Goal: Task Accomplishment & Management: Manage account settings

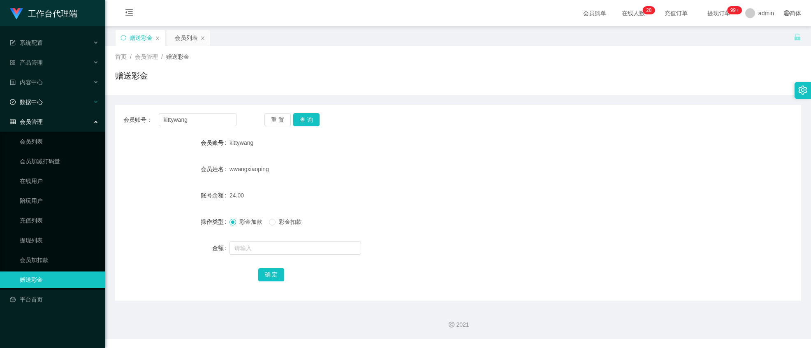
click at [2, 96] on section "工作台代理端 系统配置 产品管理 内容中心 数据中心 会员管理 会员列表 会员加减打码量 在线用户 陪玩用户 充值列表 提现列表 会员加扣款 赠送彩金 平台首…" at bounding box center [405, 169] width 811 height 339
type input "James123456"
click at [303, 120] on button "查 询" at bounding box center [306, 119] width 26 height 13
click at [249, 247] on input "text" at bounding box center [296, 248] width 132 height 13
type input "100"
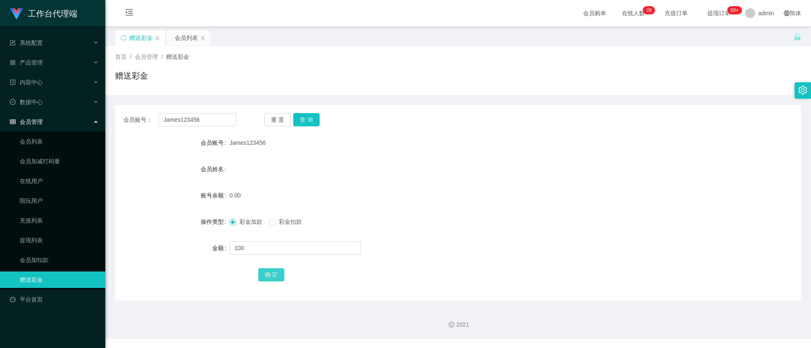
click at [276, 272] on button "确 定" at bounding box center [271, 274] width 26 height 13
drag, startPoint x: 212, startPoint y: 129, endPoint x: 213, endPoint y: 121, distance: 8.3
click at [213, 125] on div "会员账号： James123456 重 置 查 询 会员账号 James123456 会员姓名 账号余额 100.00 操作类型 彩金加款 彩金扣款 金额 确…" at bounding box center [458, 203] width 686 height 196
drag, startPoint x: 213, startPoint y: 119, endPoint x: 49, endPoint y: 99, distance: 165.0
click at [50, 100] on section "工作台代理端 系统配置 产品管理 内容中心 数据中心 会员管理 会员列表 会员加减打码量 在线用户 陪玩用户 充值列表 提现列表 会员加扣款 赠送彩金 平台首…" at bounding box center [405, 169] width 811 height 339
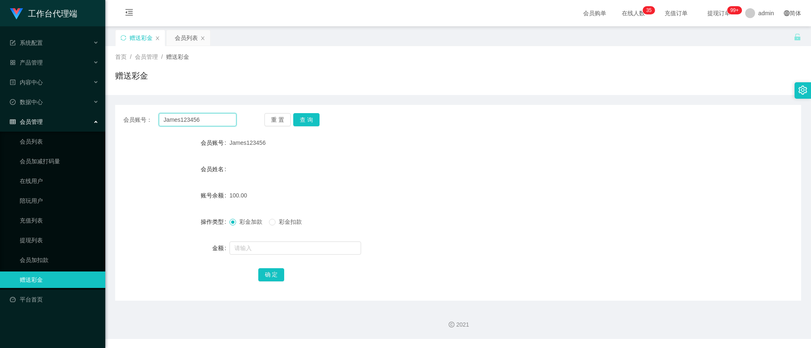
paste input "kittywang"
type input "kittywang"
click at [298, 117] on button "查 询" at bounding box center [306, 119] width 26 height 13
click at [257, 245] on input "text" at bounding box center [296, 248] width 132 height 13
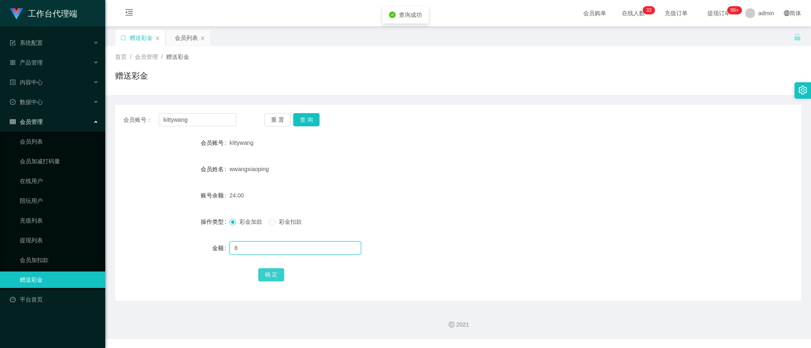
type input "8"
click at [272, 272] on button "确 定" at bounding box center [271, 274] width 26 height 13
click at [311, 119] on button "查 询" at bounding box center [306, 119] width 26 height 13
click at [282, 251] on input "text" at bounding box center [296, 248] width 132 height 13
drag, startPoint x: 188, startPoint y: 118, endPoint x: 2, endPoint y: 87, distance: 187.6
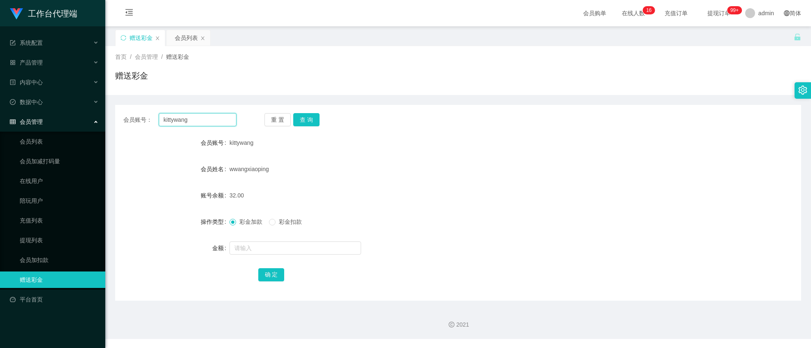
click at [18, 91] on section "工作台代理端 系统配置 产品管理 内容中心 数据中心 会员管理 会员列表 会员加减打码量 在线用户 陪玩用户 充值列表 提现列表 会员加扣款 赠送彩金 平台首…" at bounding box center [405, 169] width 811 height 339
paste input "James123456"
type input "James123456"
click at [303, 114] on button "查 询" at bounding box center [306, 119] width 26 height 13
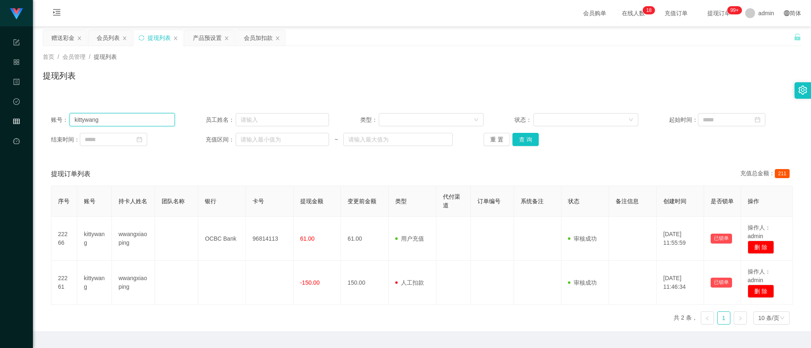
drag, startPoint x: 129, startPoint y: 116, endPoint x: 96, endPoint y: 46, distance: 77.1
click at [2, 40] on section "工作台代理端 系统配置 产品管理 内容中心 数据中心 会员管理 平台首页 保存配置 重置配置 整体风格设置 主题色 导航设置 内容区域宽度 定宽 固定Head…" at bounding box center [405, 184] width 811 height 369
paste input "James123456"
type input "James123456"
click at [527, 142] on button "查 询" at bounding box center [526, 139] width 26 height 13
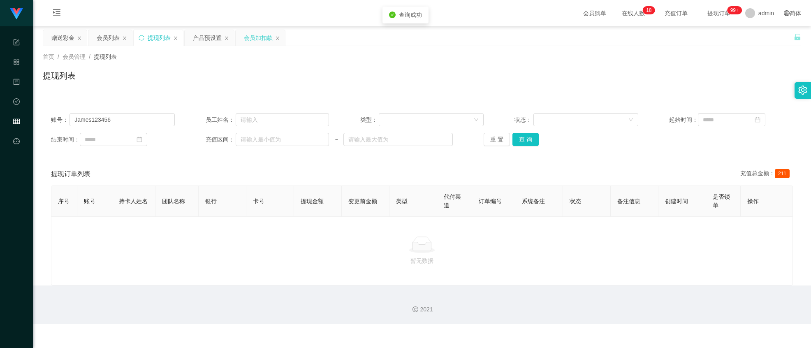
click at [260, 38] on div "会员加扣款" at bounding box center [258, 38] width 29 height 16
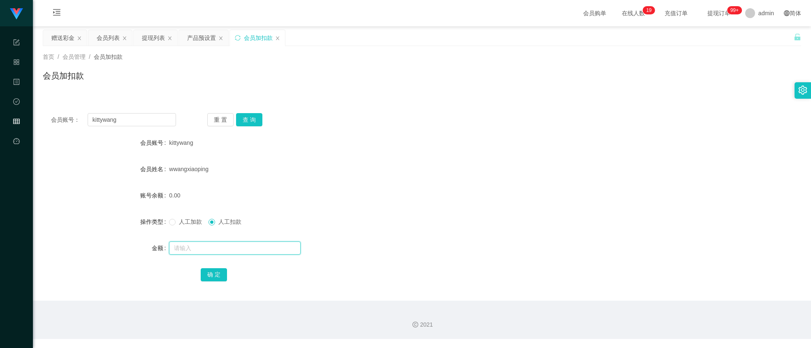
click at [206, 246] on input "text" at bounding box center [235, 248] width 132 height 13
type input "150"
click at [124, 123] on input "kittywang" at bounding box center [132, 119] width 88 height 13
paste input "James123456"
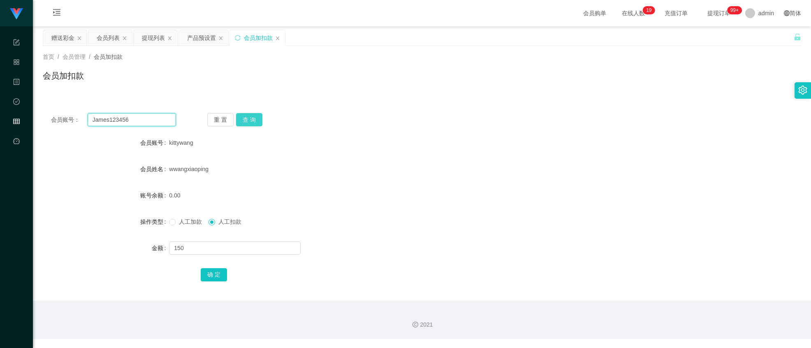
type input "James123456"
click at [259, 119] on button "查 询" at bounding box center [249, 119] width 26 height 13
click at [204, 274] on button "确 定" at bounding box center [214, 274] width 26 height 13
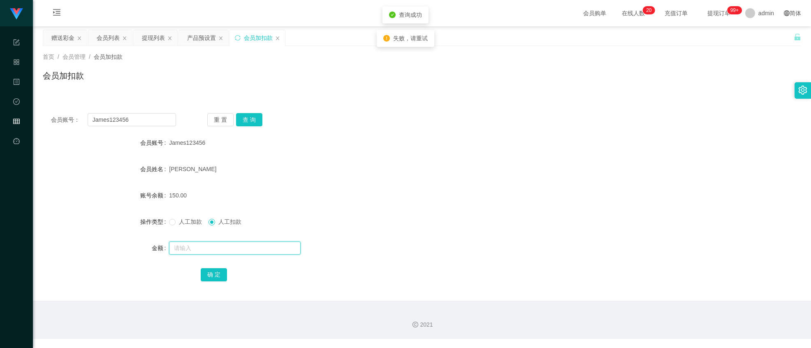
click at [200, 246] on input "text" at bounding box center [235, 248] width 132 height 13
type input "150"
click at [205, 272] on button "确 定" at bounding box center [214, 274] width 26 height 13
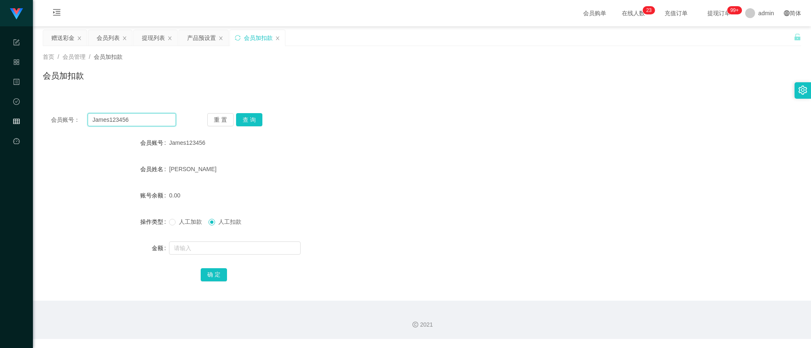
click at [154, 122] on input "James123456" at bounding box center [132, 119] width 88 height 13
click at [249, 118] on button "查 询" at bounding box center [249, 119] width 26 height 13
drag, startPoint x: 63, startPoint y: 42, endPoint x: 88, endPoint y: 63, distance: 32.7
click at [63, 42] on div "赠送彩金" at bounding box center [62, 38] width 23 height 16
click at [249, 120] on button "查 询" at bounding box center [249, 119] width 26 height 13
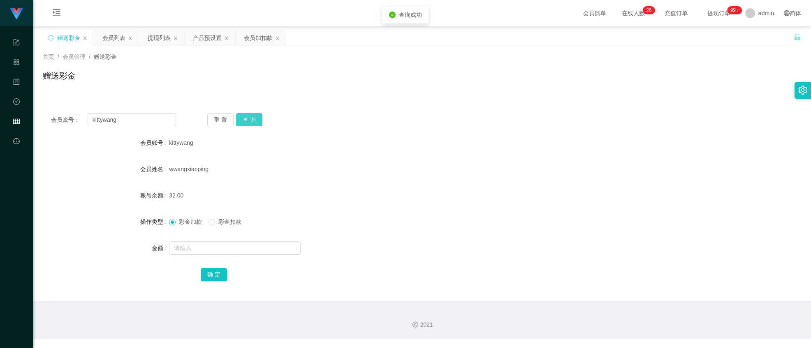
click at [253, 117] on button "查 询" at bounding box center [249, 119] width 26 height 13
click at [141, 123] on input "kittywang" at bounding box center [132, 119] width 88 height 13
paste input "亲~ 您的任务薪资已经派发到您的工作台账号咯 ✅ 账户满 40 就可以自行申请提现了 💰 麻烦您注意查收一下哦～"
drag, startPoint x: 195, startPoint y: 163, endPoint x: 198, endPoint y: 153, distance: 10.4
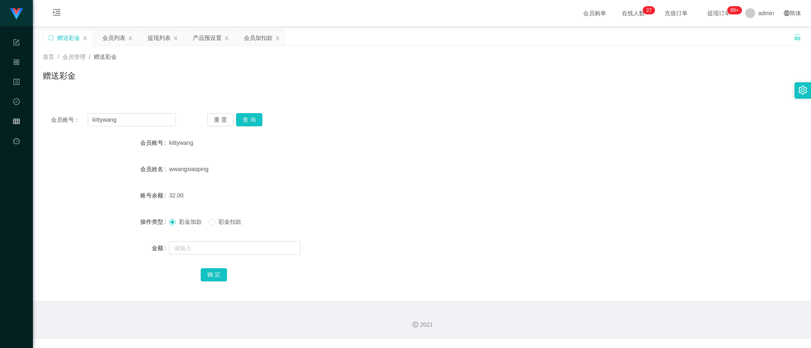
click at [197, 156] on form "会员账号 kittywang 会员姓名 wwangxiaoping 账号余额 32.00 操作类型 彩金加款 彩金扣款 金额 确 定" at bounding box center [422, 209] width 759 height 148
drag, startPoint x: 130, startPoint y: 120, endPoint x: 2, endPoint y: 77, distance: 135.6
click at [2, 79] on section "工作台代理端 系统配置 产品管理 内容中心 数据中心 会员管理 平台首页 保存配置 重置配置 整体风格设置 主题色 导航设置 内容区域宽度 定宽 固定Head…" at bounding box center [405, 169] width 811 height 339
paste input "James123456"
type input "James123456"
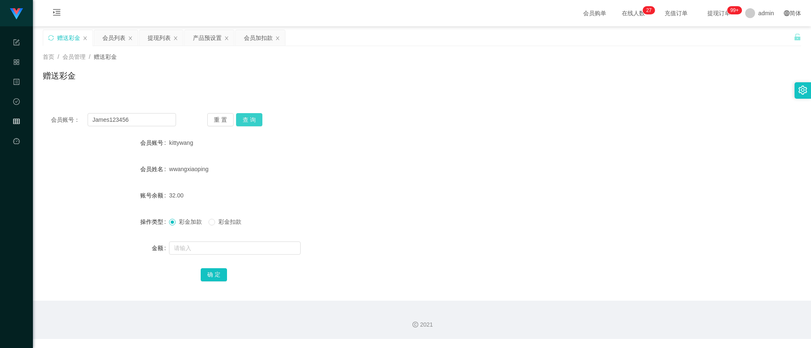
click at [251, 122] on button "查 询" at bounding box center [249, 119] width 26 height 13
click at [185, 244] on input "text" at bounding box center [235, 248] width 132 height 13
type input "8"
drag, startPoint x: 219, startPoint y: 279, endPoint x: 276, endPoint y: 282, distance: 56.5
click at [220, 278] on button "确 定" at bounding box center [214, 274] width 26 height 13
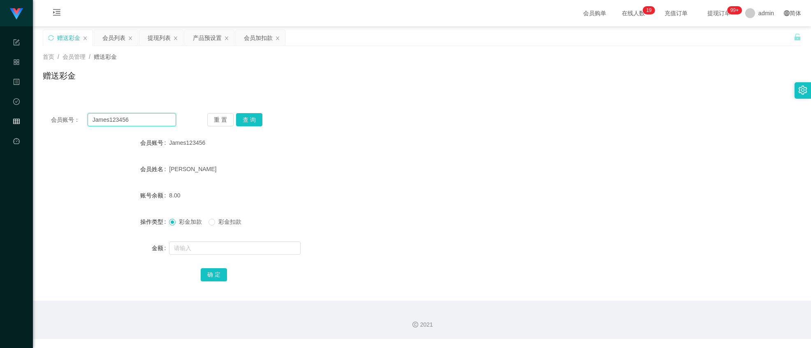
click at [150, 123] on input "James123456" at bounding box center [132, 119] width 88 height 13
paste input "kittywang"
type input "kittywang"
click at [263, 116] on div "重 置 查 询" at bounding box center [269, 119] width 125 height 13
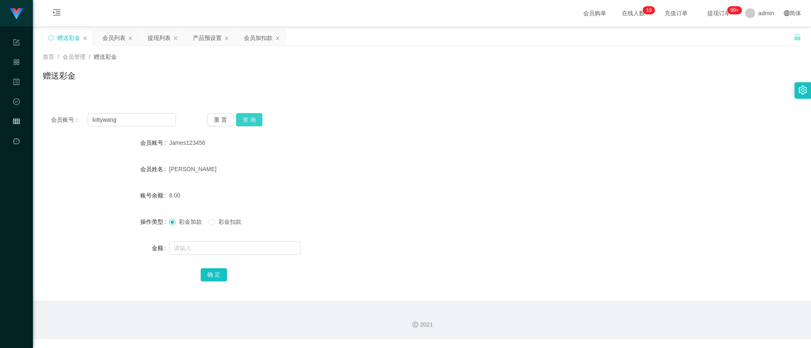
click at [246, 121] on button "查 询" at bounding box center [249, 119] width 26 height 13
click at [219, 245] on input "text" at bounding box center [235, 248] width 132 height 13
type input "8"
click at [222, 269] on button "确 定" at bounding box center [214, 274] width 26 height 13
click at [247, 122] on button "查 询" at bounding box center [249, 119] width 26 height 13
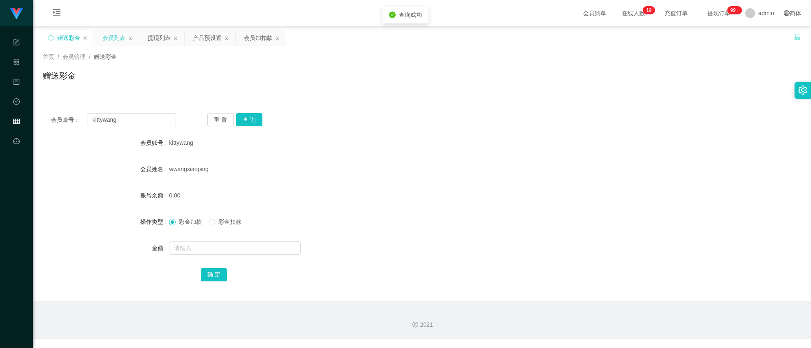
click at [100, 31] on div "会员列表" at bounding box center [116, 38] width 44 height 16
click at [162, 37] on div "提现列表" at bounding box center [159, 38] width 23 height 16
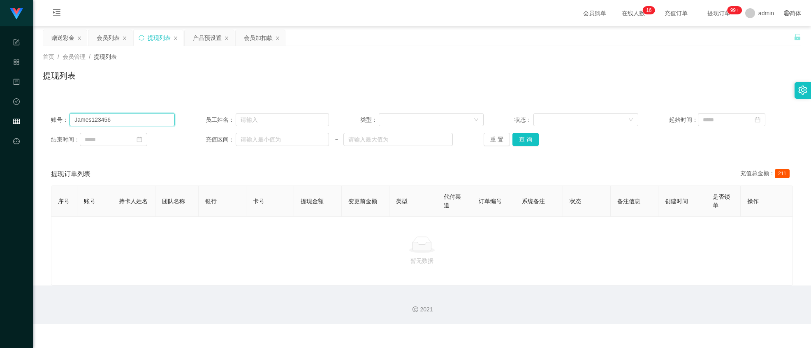
drag, startPoint x: 134, startPoint y: 117, endPoint x: 69, endPoint y: 86, distance: 71.8
click at [2, 101] on section "工作台代理端 系统配置 产品管理 内容中心 数据中心 会员管理 平台首页 保存配置 重置配置 整体风格设置 主题色 导航设置 内容区域宽度 定宽 固定Head…" at bounding box center [405, 162] width 811 height 324
paste input "kittywang"
type input "kittywang"
click at [520, 142] on button "查 询" at bounding box center [526, 139] width 26 height 13
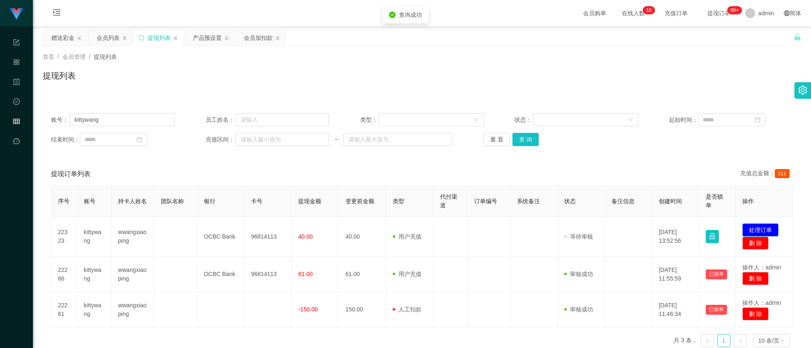
drag, startPoint x: 764, startPoint y: 228, endPoint x: 714, endPoint y: 216, distance: 51.5
click at [764, 228] on button "处理订单" at bounding box center [761, 229] width 36 height 13
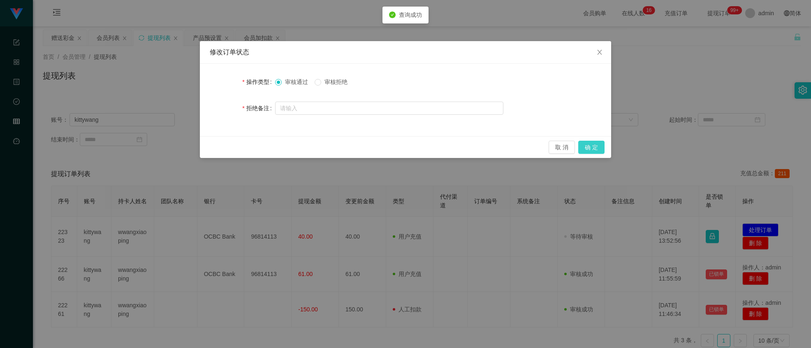
click at [584, 150] on button "确 定" at bounding box center [592, 147] width 26 height 13
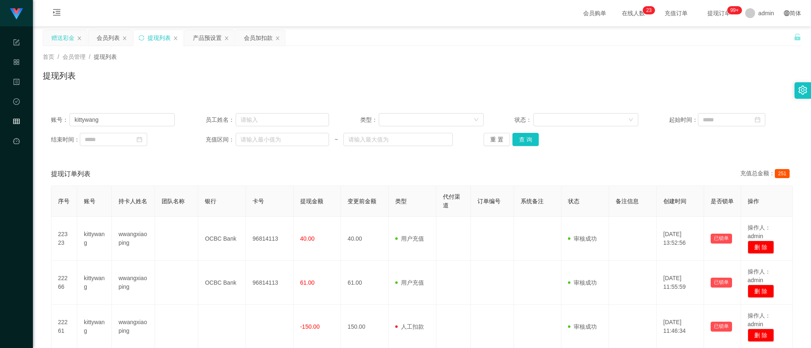
click at [53, 33] on div "赠送彩金" at bounding box center [62, 38] width 23 height 16
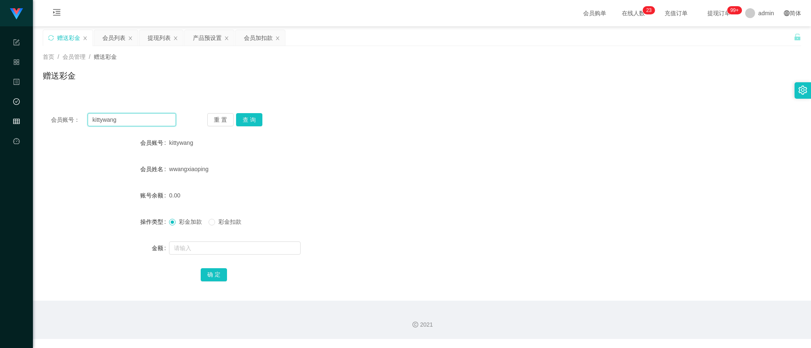
drag, startPoint x: 121, startPoint y: 124, endPoint x: 3, endPoint y: 95, distance: 120.8
click at [17, 107] on section "工作台代理端 系统配置 产品管理 内容中心 数据中心 会员管理 平台首页 保存配置 重置配置 整体风格设置 主题色 导航设置 内容区域宽度 定宽 固定Head…" at bounding box center [405, 169] width 811 height 339
paste input "James123456"
type input "James123456"
drag, startPoint x: 244, startPoint y: 114, endPoint x: 217, endPoint y: 135, distance: 34.0
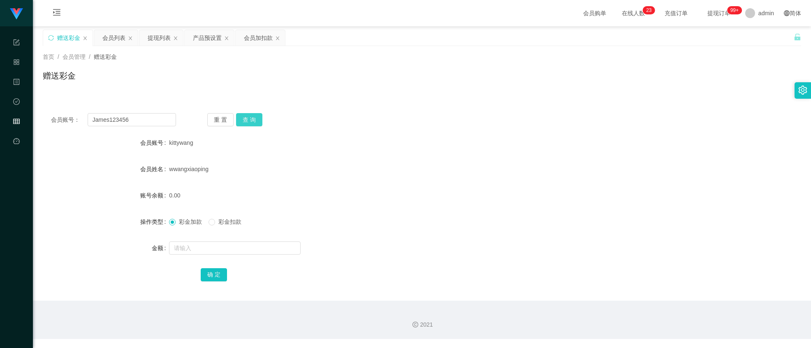
click at [242, 115] on button "查 询" at bounding box center [249, 119] width 26 height 13
click at [196, 245] on input "text" at bounding box center [235, 248] width 132 height 13
type input "8"
click at [202, 264] on form "会员账号 James123456 会员姓名 james 账号余额 8.00 操作类型 彩金加款 彩金扣款 金额 8 确 定" at bounding box center [422, 209] width 759 height 148
click at [207, 270] on button "确 定" at bounding box center [214, 274] width 26 height 13
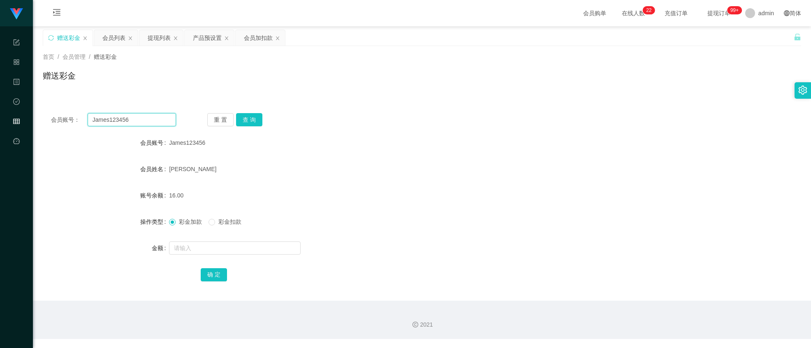
click at [146, 119] on input "James123456" at bounding box center [132, 119] width 88 height 13
paste input "kittywang"
type input "kittywang"
click at [245, 125] on button "查 询" at bounding box center [249, 119] width 26 height 13
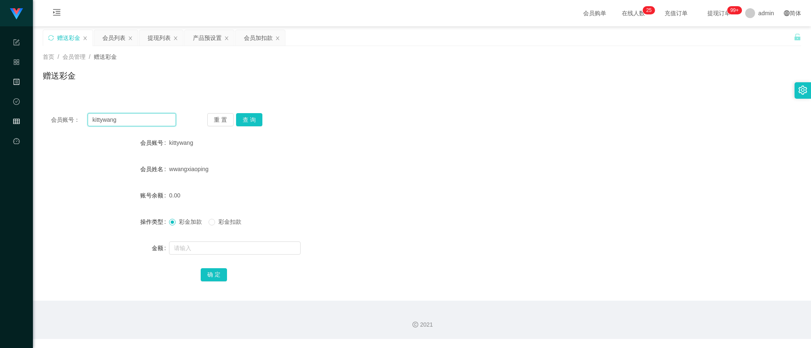
drag, startPoint x: 147, startPoint y: 113, endPoint x: 2, endPoint y: 74, distance: 150.3
click at [2, 76] on section "工作台代理端 系统配置 产品管理 内容中心 数据中心 会员管理 平台首页 保存配置 重置配置 整体风格设置 主题色 导航设置 内容区域宽度 定宽 固定Head…" at bounding box center [405, 169] width 811 height 339
drag, startPoint x: 283, startPoint y: 118, endPoint x: 234, endPoint y: 118, distance: 49.0
click at [262, 119] on div "重 置 查 询" at bounding box center [269, 119] width 125 height 13
click at [234, 118] on div "重 置 查 询" at bounding box center [269, 119] width 125 height 13
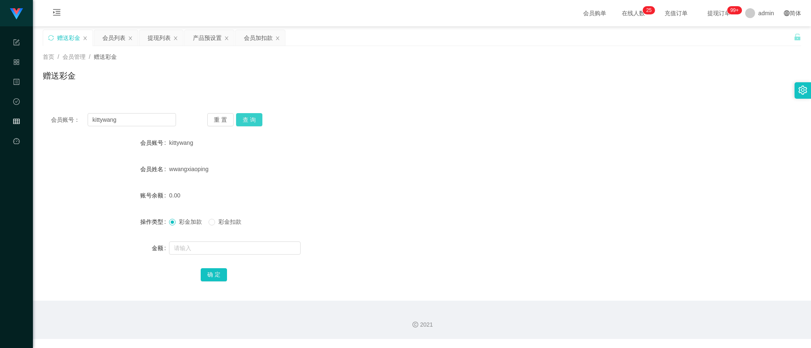
drag, startPoint x: 242, startPoint y: 116, endPoint x: 236, endPoint y: 128, distance: 14.2
click at [242, 115] on button "查 询" at bounding box center [249, 119] width 26 height 13
click at [201, 247] on input "text" at bounding box center [235, 248] width 132 height 13
type input "8"
click at [213, 273] on button "确 定" at bounding box center [214, 274] width 26 height 13
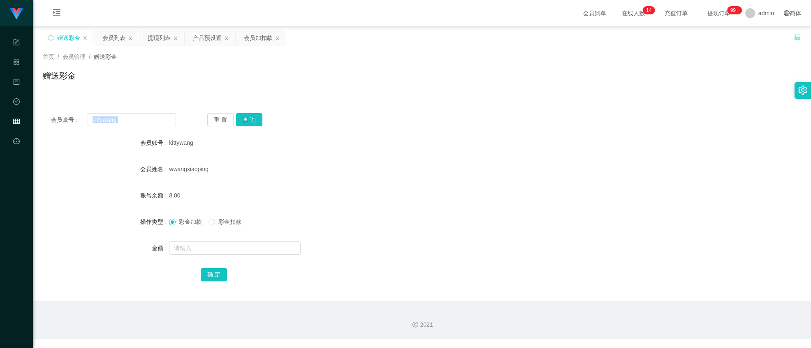
drag, startPoint x: 130, startPoint y: 124, endPoint x: 2, endPoint y: 106, distance: 129.2
click at [46, 115] on div "会员账号： kittywang 重 置 查 询 会员账号 kittywang 会员姓名 wwangxiaoping 账号余额 8.00 操作类型 彩金加款 彩…" at bounding box center [422, 203] width 759 height 196
click at [139, 114] on input "kittywang" at bounding box center [132, 119] width 88 height 13
click at [140, 117] on input "kittywang" at bounding box center [132, 119] width 88 height 13
click at [140, 118] on input "kittywang" at bounding box center [132, 119] width 88 height 13
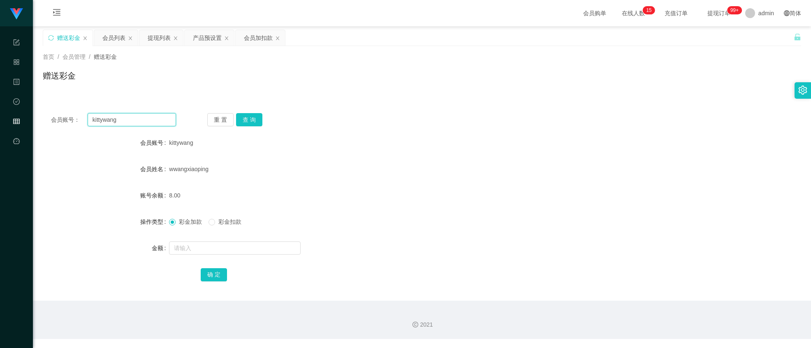
paste input "James123456"
type input "James123456"
drag, startPoint x: 241, startPoint y: 121, endPoint x: 233, endPoint y: 121, distance: 8.2
click at [239, 121] on button "查 询" at bounding box center [249, 119] width 26 height 13
click at [203, 247] on input "text" at bounding box center [235, 248] width 132 height 13
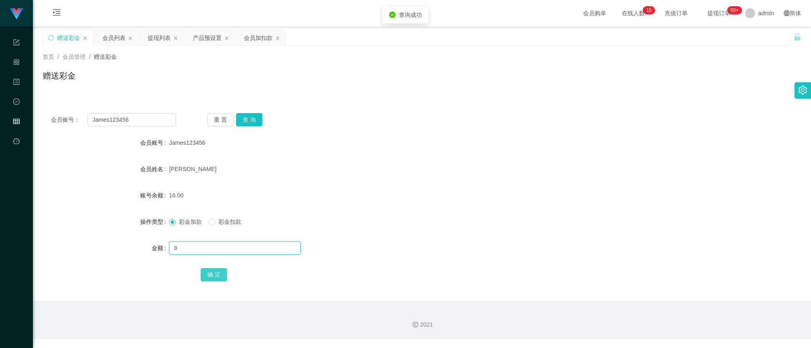
type input "8"
click at [213, 273] on button "确 定" at bounding box center [214, 274] width 26 height 13
click at [139, 114] on input "James123456" at bounding box center [132, 119] width 88 height 13
paste input "kittywang"
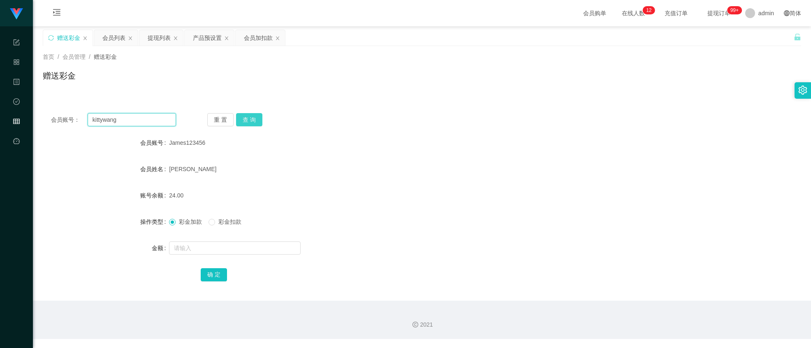
type input "kittywang"
click at [255, 119] on button "查 询" at bounding box center [249, 119] width 26 height 13
click at [229, 254] on input "text" at bounding box center [235, 248] width 132 height 13
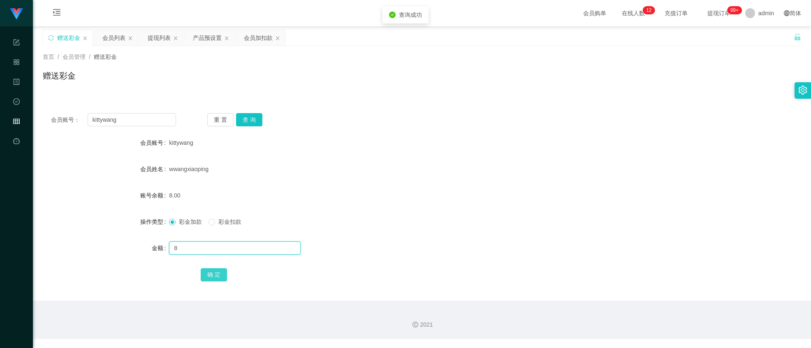
type input "8"
click at [211, 273] on button "确 定" at bounding box center [214, 274] width 26 height 13
click at [249, 123] on button "查 询" at bounding box center [249, 119] width 26 height 13
click at [212, 251] on input "text" at bounding box center [235, 248] width 132 height 13
type input "8"
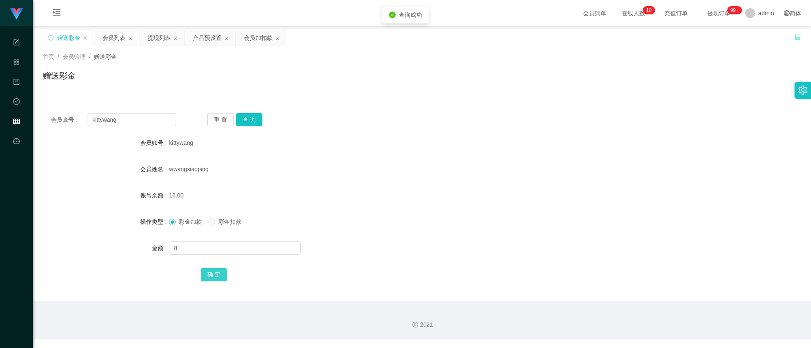
click at [214, 272] on button "确 定" at bounding box center [214, 274] width 26 height 13
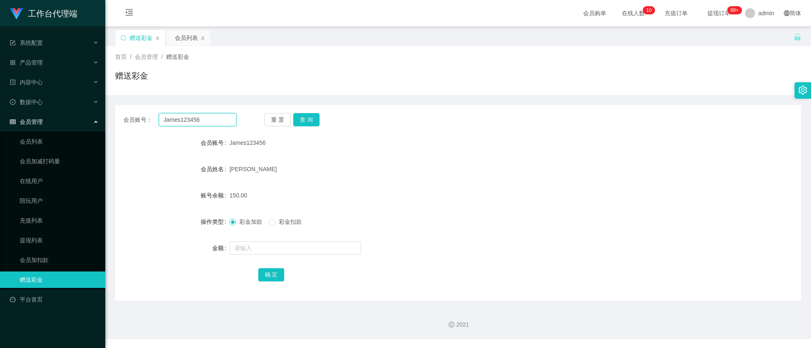
drag, startPoint x: 206, startPoint y: 117, endPoint x: 61, endPoint y: 112, distance: 144.5
click at [61, 112] on section "工作台代理端 系统配置 产品管理 内容中心 数据中心 会员管理 会员列表 会员加减打码量 在线用户 陪玩用户 充值列表 提现列表 会员加扣款 赠送彩金 平台首…" at bounding box center [405, 169] width 811 height 339
click at [304, 114] on button "查 询" at bounding box center [306, 119] width 26 height 13
click at [257, 249] on input "text" at bounding box center [296, 248] width 132 height 13
type input "8"
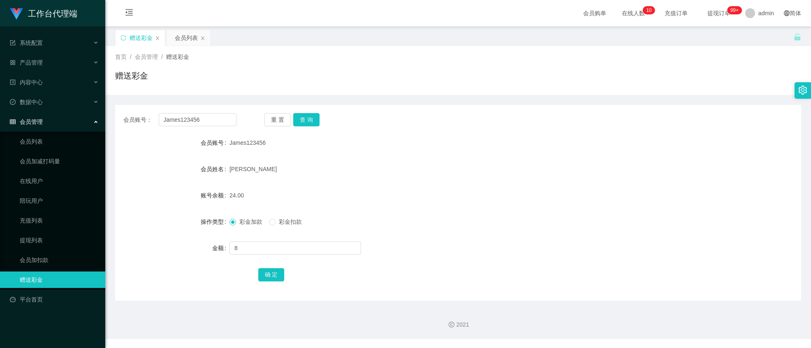
click at [272, 267] on div "确 定" at bounding box center [458, 274] width 400 height 16
click at [264, 272] on button "确 定" at bounding box center [271, 274] width 26 height 13
